Goal: Information Seeking & Learning: Learn about a topic

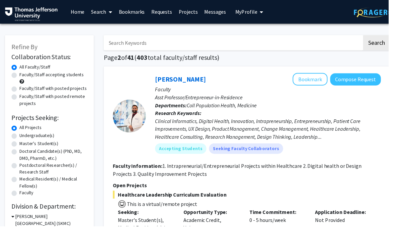
click at [293, 36] on input "Search Keywords" at bounding box center [237, 43] width 263 height 15
type input "[MEDICAL_DATA]"
click at [383, 43] on button "Search" at bounding box center [383, 43] width 27 height 15
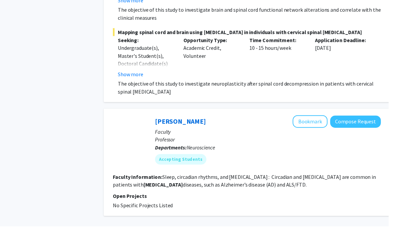
scroll to position [1111, 0]
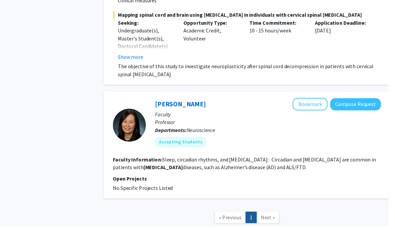
click at [272, 218] on span "Next »" at bounding box center [272, 221] width 14 height 7
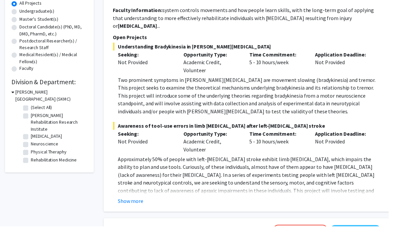
scroll to position [133, 0]
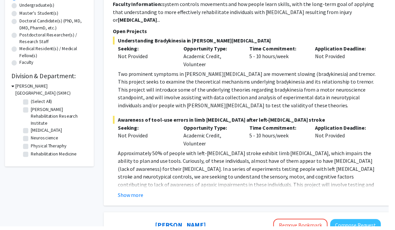
click at [31, 130] on label "[MEDICAL_DATA]" at bounding box center [46, 132] width 31 height 7
click at [31, 130] on input "[MEDICAL_DATA]" at bounding box center [33, 131] width 4 height 4
checkbox input "true"
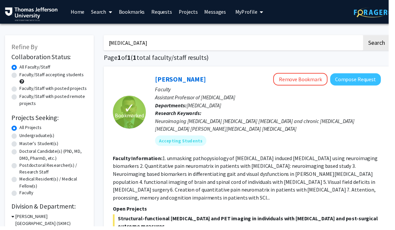
click at [229, 45] on input "[MEDICAL_DATA]" at bounding box center [237, 43] width 263 height 15
click at [159, 44] on input "[MEDICAL_DATA]" at bounding box center [237, 43] width 263 height 15
click at [147, 46] on input "[MEDICAL_DATA]" at bounding box center [237, 43] width 263 height 15
click at [146, 47] on input "[MEDICAL_DATA]" at bounding box center [237, 43] width 263 height 15
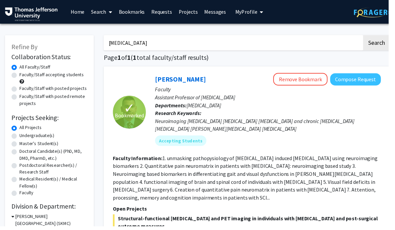
click at [383, 43] on button "Search" at bounding box center [383, 43] width 27 height 15
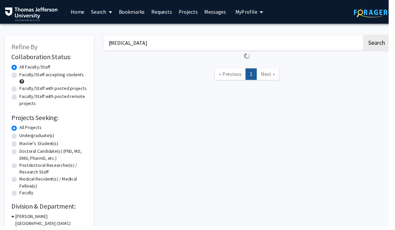
checkbox input "false"
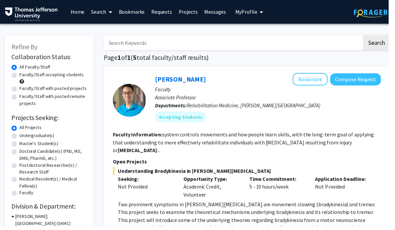
click at [383, 43] on button "Search" at bounding box center [383, 43] width 27 height 15
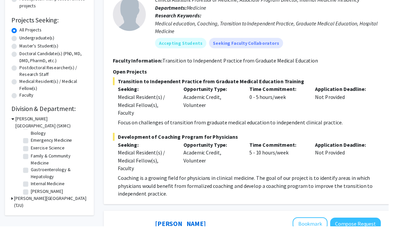
scroll to position [99, 0]
click at [67, 159] on label "Family & Community Medicine" at bounding box center [59, 162] width 56 height 14
click at [36, 159] on input "Family & Community Medicine" at bounding box center [33, 157] width 4 height 4
checkbox input "true"
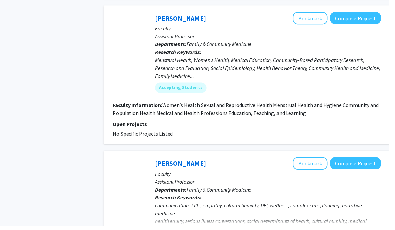
scroll to position [1154, 0]
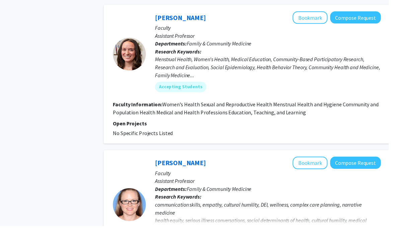
click at [321, 12] on button "Bookmark" at bounding box center [316, 18] width 36 height 13
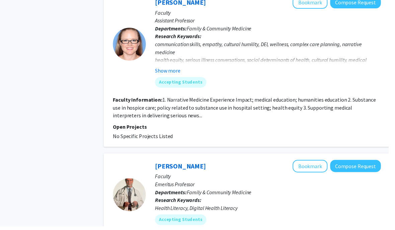
scroll to position [1319, 0]
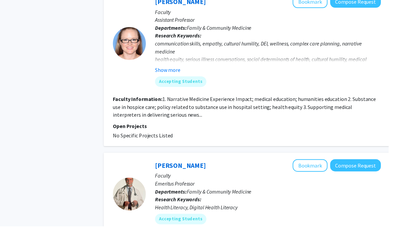
click at [163, 67] on button "Show more" at bounding box center [171, 71] width 26 height 8
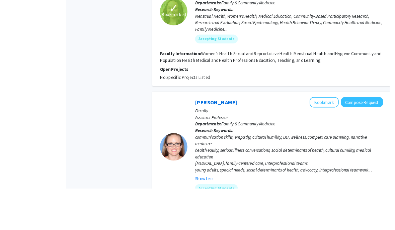
scroll to position [1257, 0]
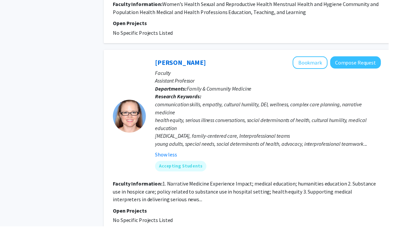
click at [321, 58] on button "Bookmark" at bounding box center [316, 64] width 36 height 13
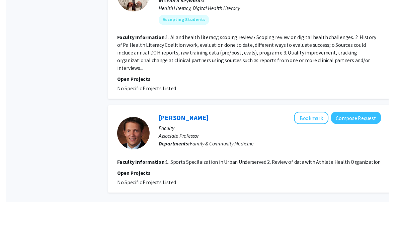
scroll to position [1568, 0]
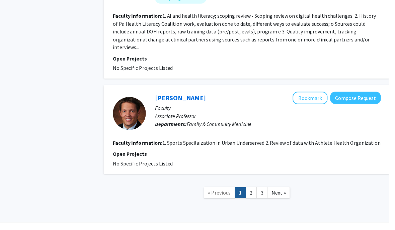
click at [259, 191] on link "2" at bounding box center [255, 197] width 11 height 12
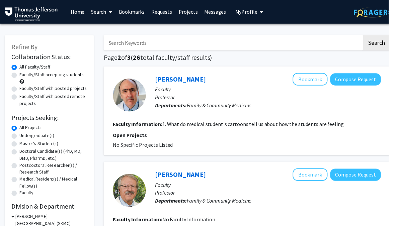
click at [240, 43] on input "Search Keywords" at bounding box center [237, 43] width 263 height 15
click at [295, 36] on input "Search Keywords" at bounding box center [237, 43] width 263 height 15
type input "Domestic"
click at [383, 43] on button "Search" at bounding box center [383, 43] width 27 height 15
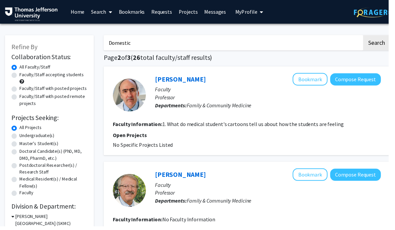
checkbox input "false"
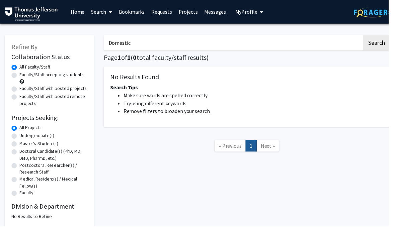
click at [116, 44] on input "Domestic" at bounding box center [237, 43] width 263 height 15
click at [383, 43] on button "Search" at bounding box center [383, 43] width 27 height 15
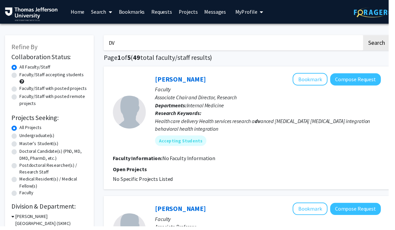
click at [221, 44] on input "DV" at bounding box center [237, 43] width 263 height 15
click at [287, 44] on input "DV" at bounding box center [237, 43] width 263 height 15
click at [286, 38] on input "DV" at bounding box center [237, 43] width 263 height 15
type input "Alzheimer’s"
click at [383, 43] on button "Search" at bounding box center [383, 43] width 27 height 15
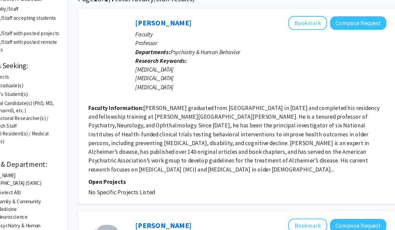
scroll to position [62, 3]
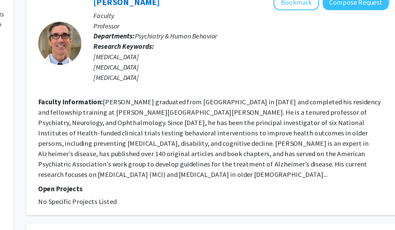
click at [112, 104] on fg-read-more "[PERSON_NAME] graduated from [GEOGRAPHIC_DATA] in [DATE] and completed his resi…" at bounding box center [245, 124] width 266 height 63
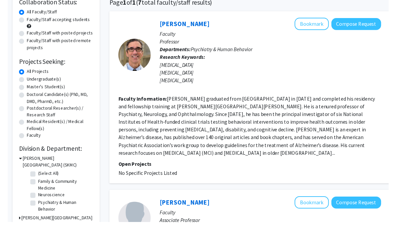
scroll to position [56, 0]
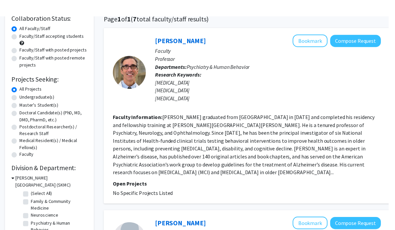
click at [182, 29] on link "[PERSON_NAME]" at bounding box center [184, 24] width 52 height 8
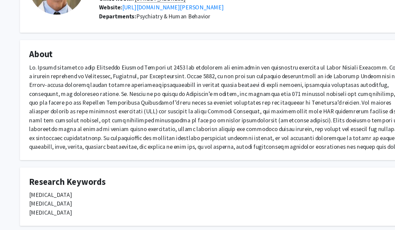
scroll to position [74, 0]
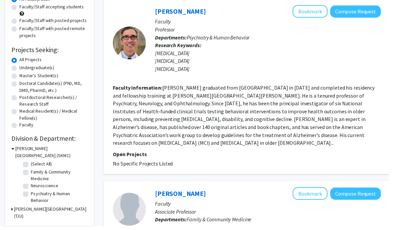
scroll to position [70, 0]
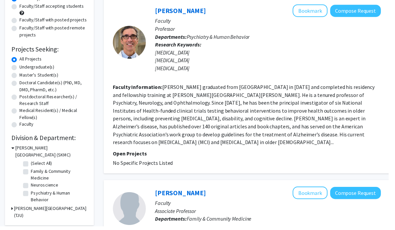
click at [317, 7] on button "Bookmark" at bounding box center [316, 11] width 36 height 13
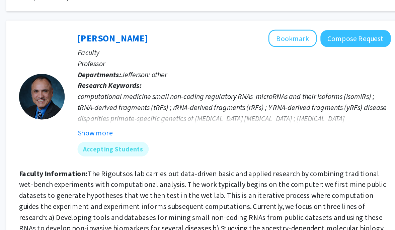
scroll to position [351, 2]
click at [155, 94] on button "Show more" at bounding box center [168, 98] width 26 height 8
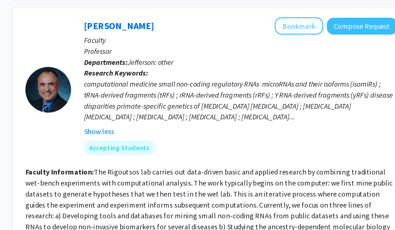
click at [155, 24] on link "[PERSON_NAME]" at bounding box center [181, 28] width 52 height 8
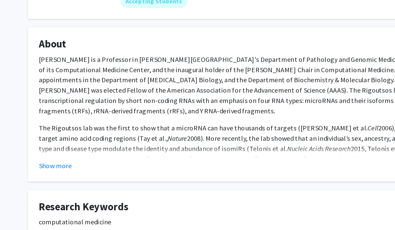
scroll to position [72, 0]
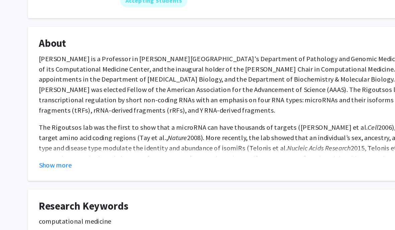
click at [38, 154] on button "Show more" at bounding box center [43, 158] width 26 height 8
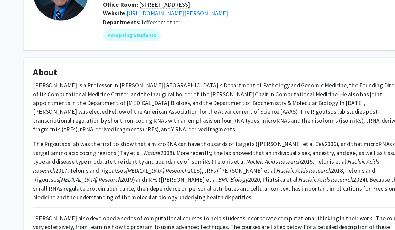
scroll to position [56, 0]
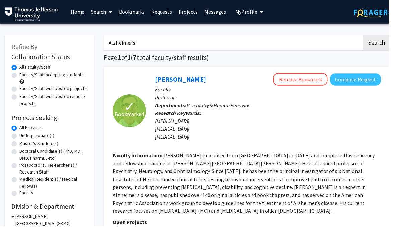
click at [252, 2] on button "My Profile" at bounding box center [254, 12] width 32 height 24
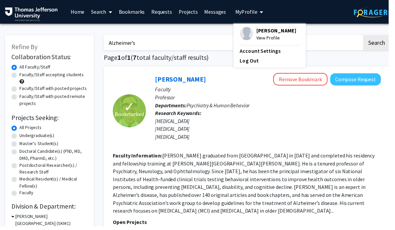
click at [262, 11] on span "My profile dropdown to access profile and logout" at bounding box center [265, 12] width 6 height 23
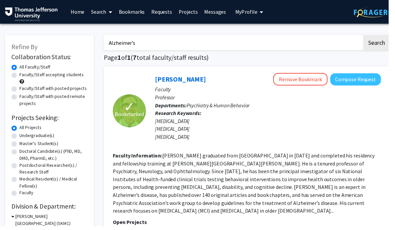
click at [139, 16] on link "Bookmarks" at bounding box center [134, 11] width 33 height 23
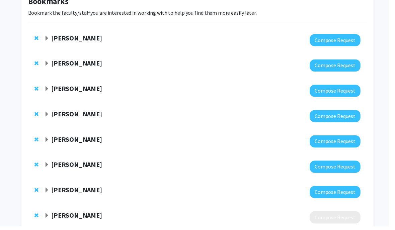
scroll to position [19, 0]
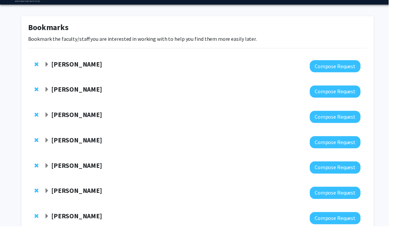
click at [50, 91] on span "Expand Elena Blanco-Suarez Bookmark" at bounding box center [47, 91] width 5 height 5
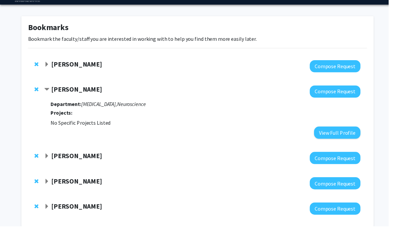
click at [47, 67] on span "Expand Davide Trotti Bookmark" at bounding box center [47, 65] width 5 height 5
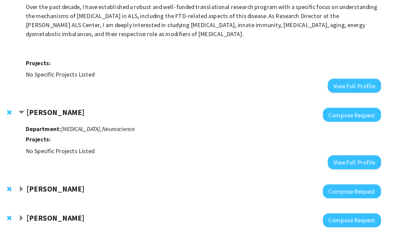
scroll to position [345, 0]
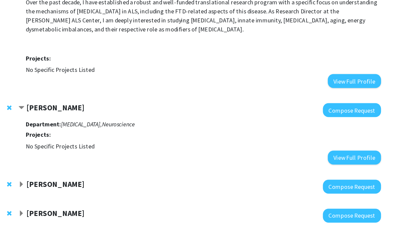
click at [45, 162] on span "Expand Charles Scott Bookmark" at bounding box center [47, 164] width 5 height 5
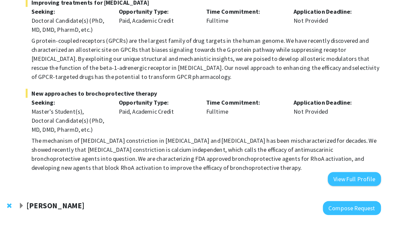
scroll to position [779, 0]
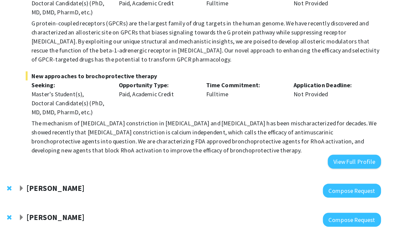
click at [45, 166] on span "Expand Elizabeth Wright-Jin Bookmark" at bounding box center [47, 168] width 5 height 5
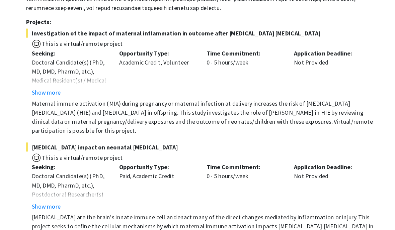
scroll to position [1051, 0]
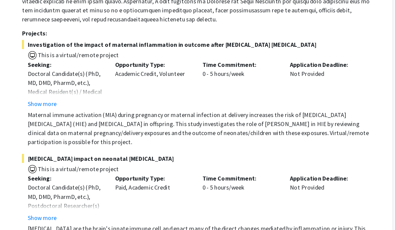
click at [232, 36] on span "Investigation of the impact of maternal inflammation in outcome after [MEDICAL_…" at bounding box center [209, 40] width 315 height 8
click at [250, 36] on span "Investigation of the impact of maternal inflammation in outcome after [MEDICAL_…" at bounding box center [209, 40] width 315 height 8
click at [57, 88] on button "Show more" at bounding box center [70, 92] width 26 height 8
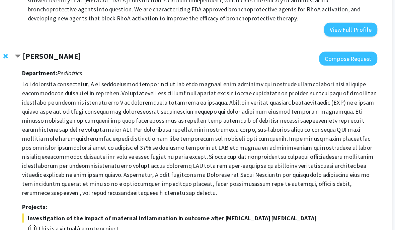
scroll to position [897, 0]
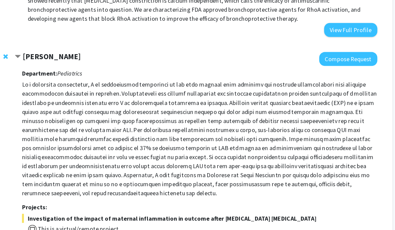
click at [70, 46] on strong "[PERSON_NAME]" at bounding box center [78, 50] width 52 height 8
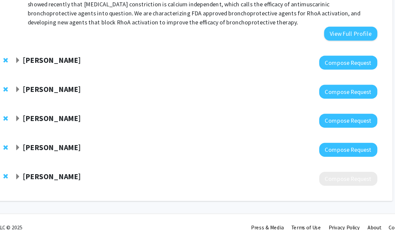
click at [52, 75] on strong "[PERSON_NAME]" at bounding box center [78, 79] width 52 height 8
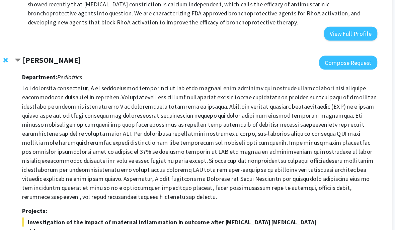
click at [71, 75] on strong "[PERSON_NAME]" at bounding box center [78, 79] width 52 height 8
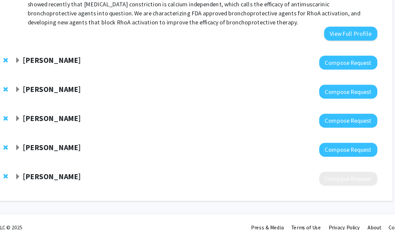
click at [63, 101] on strong "[PERSON_NAME]" at bounding box center [78, 105] width 52 height 8
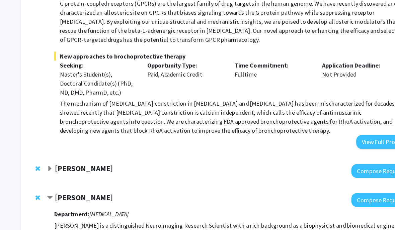
scroll to position [797, 0]
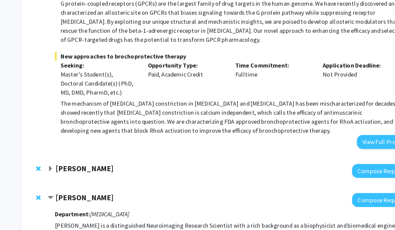
click at [99, 148] on div "[PERSON_NAME] Compose Request" at bounding box center [200, 152] width 345 height 26
click at [104, 145] on strong "[PERSON_NAME]" at bounding box center [78, 149] width 52 height 8
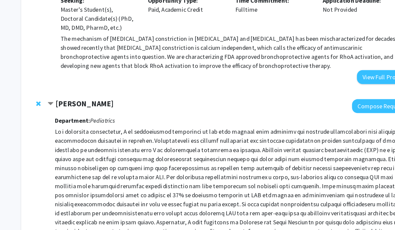
scroll to position [854, 0]
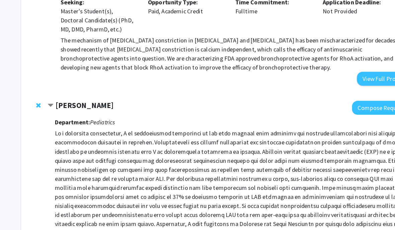
click at [105, 140] on p at bounding box center [209, 166] width 315 height 105
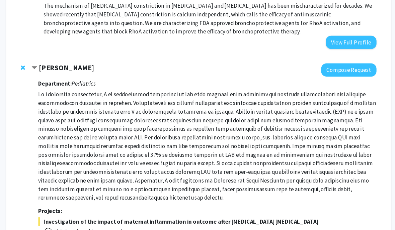
scroll to position [882, 0]
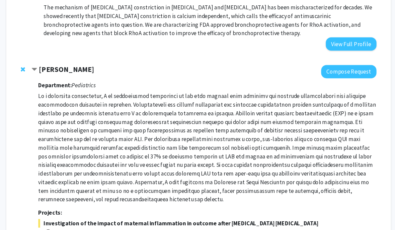
click at [52, 60] on strong "[PERSON_NAME]" at bounding box center [78, 64] width 52 height 8
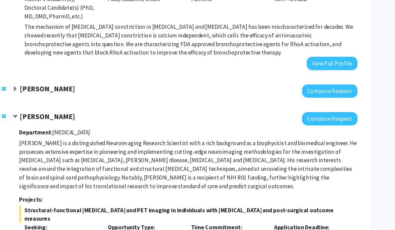
scroll to position [864, 7]
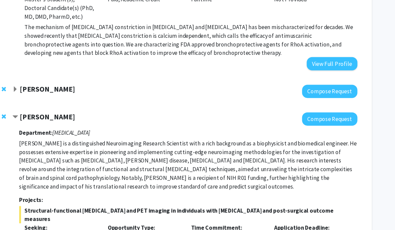
click at [39, 107] on span "Contract Mahdi Alizedah Bookmark" at bounding box center [41, 109] width 5 height 5
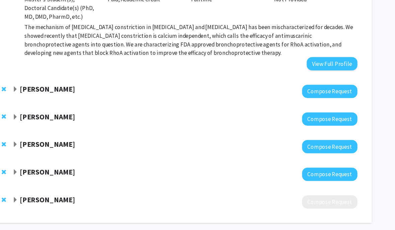
click at [46, 130] on strong "[PERSON_NAME]" at bounding box center [72, 134] width 52 height 8
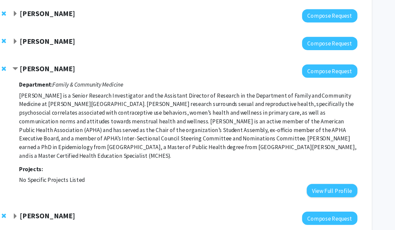
scroll to position [933, 7]
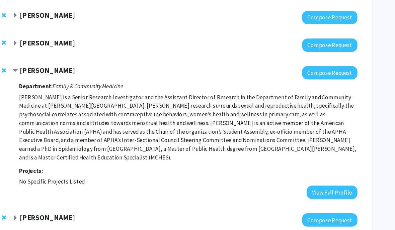
click at [39, 63] on span "Contract Allison Casola Bookmark" at bounding box center [41, 65] width 5 height 5
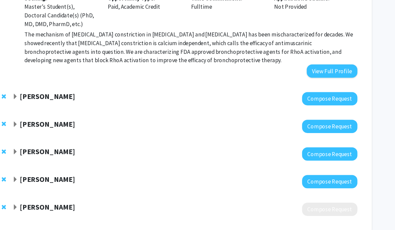
click at [39, 191] on span "Expand Barry Rovner Bookmark" at bounding box center [41, 193] width 5 height 5
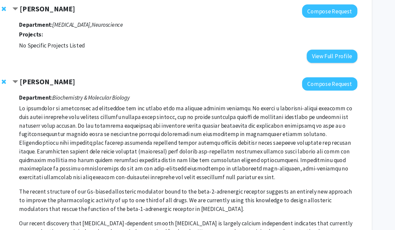
scroll to position [433, 7]
click at [39, 74] on span "Contract Charles Scott Bookmark" at bounding box center [41, 76] width 5 height 5
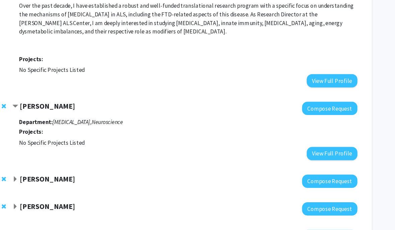
scroll to position [343, 7]
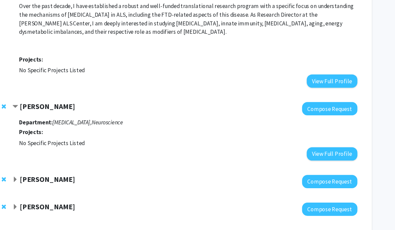
click at [70, 95] on strong "[PERSON_NAME]" at bounding box center [72, 99] width 52 height 8
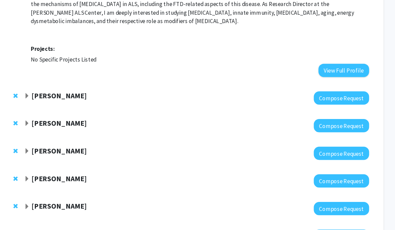
scroll to position [353, 7]
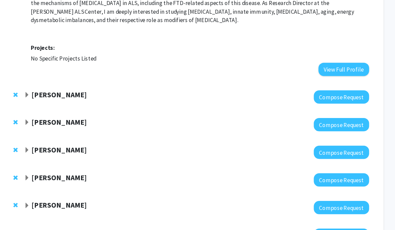
click at [39, 138] on span "Expand Elizabeth Wright-Jin Bookmark" at bounding box center [41, 140] width 5 height 5
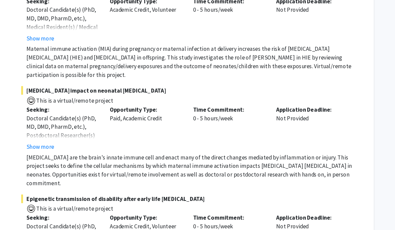
scroll to position [664, 7]
